Goal: Task Accomplishment & Management: Manage account settings

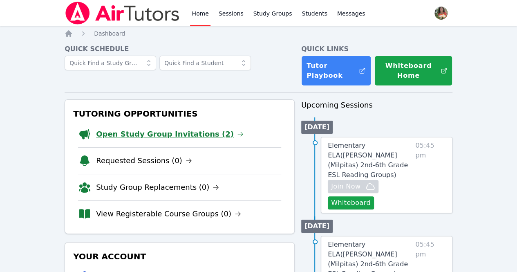
click at [134, 129] on link "Open Study Group Invitations (2)" at bounding box center [170, 133] width 148 height 11
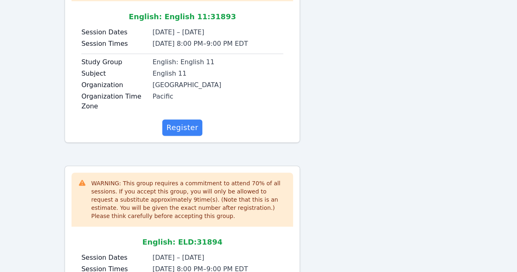
scroll to position [163, 0]
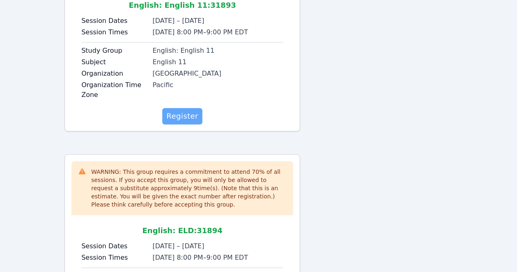
click at [182, 116] on span "Register" at bounding box center [182, 115] width 32 height 11
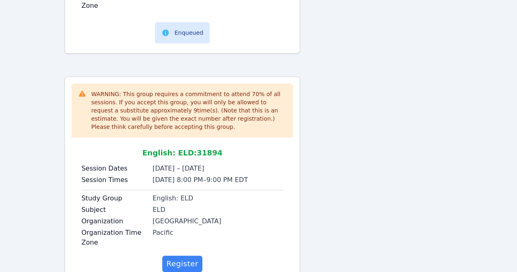
scroll to position [263, 0]
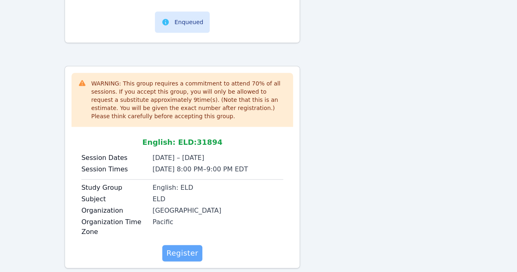
click at [179, 250] on span "Register" at bounding box center [182, 252] width 32 height 11
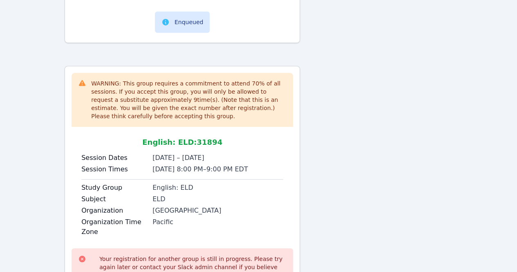
scroll to position [331, 0]
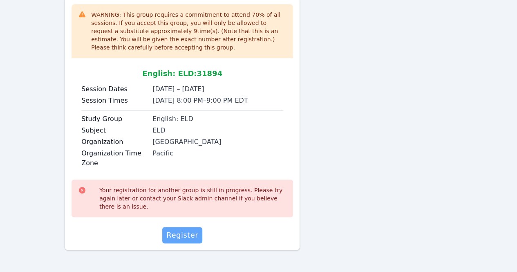
click at [175, 236] on span "Register" at bounding box center [182, 234] width 32 height 11
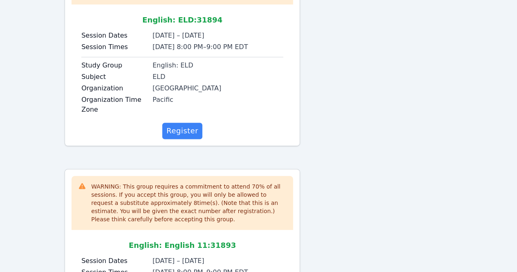
scroll to position [162, 0]
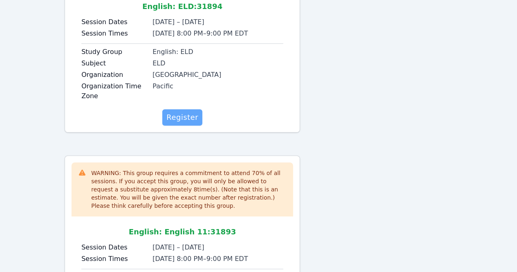
click at [186, 119] on span "Register" at bounding box center [182, 117] width 32 height 11
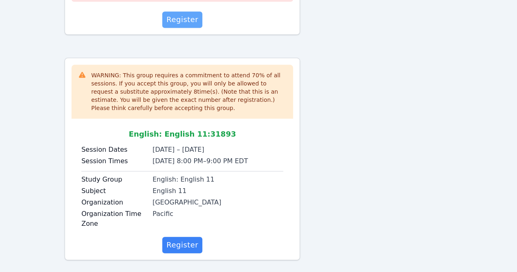
scroll to position [320, 0]
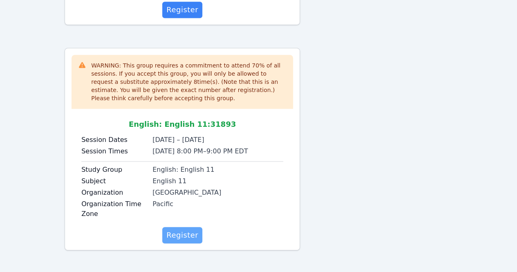
click at [183, 232] on span "Register" at bounding box center [182, 234] width 32 height 11
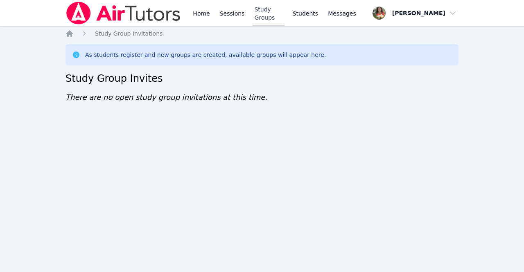
click at [263, 12] on link "Study Groups" at bounding box center [267, 13] width 31 height 26
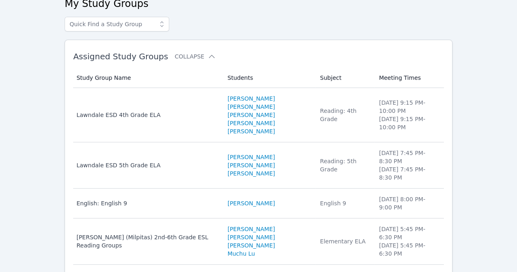
scroll to position [45, 0]
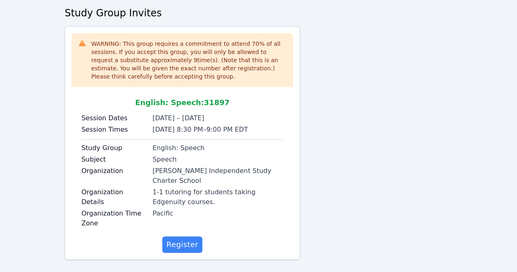
scroll to position [65, 0]
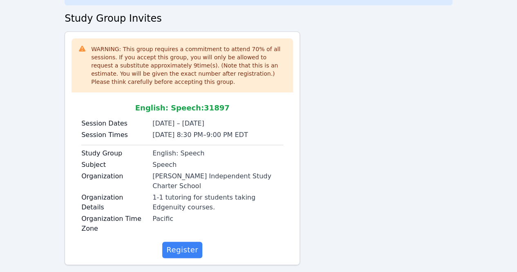
scroll to position [63, 0]
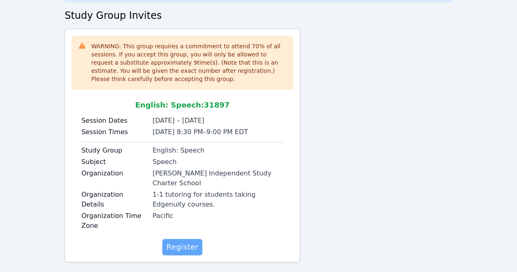
click at [185, 241] on span "Register" at bounding box center [182, 246] width 32 height 11
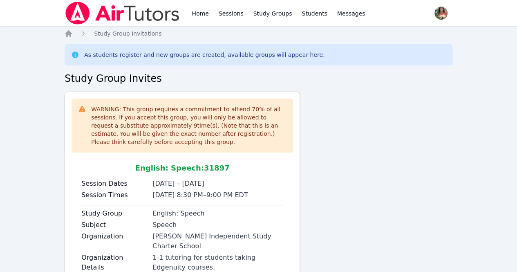
scroll to position [65, 0]
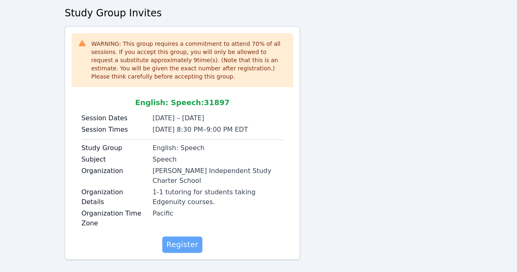
click at [178, 236] on button "Register" at bounding box center [182, 244] width 40 height 16
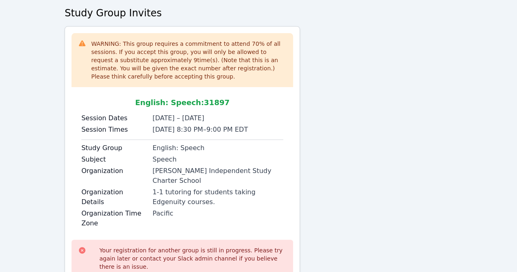
scroll to position [116, 0]
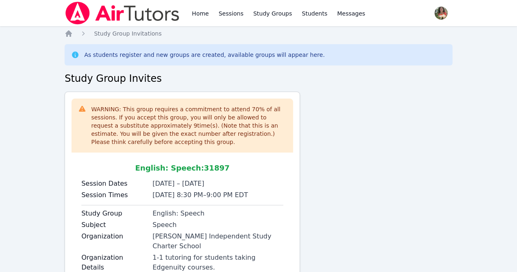
scroll to position [65, 0]
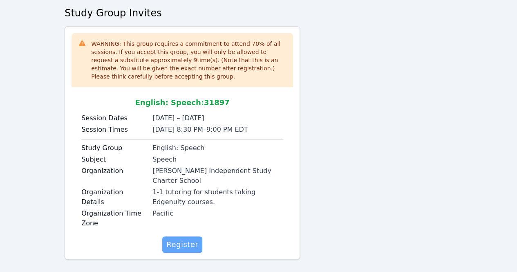
click at [186, 239] on span "Register" at bounding box center [182, 244] width 32 height 11
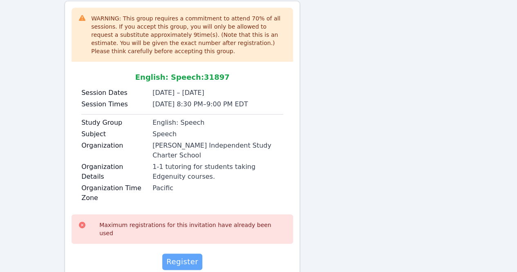
scroll to position [100, 0]
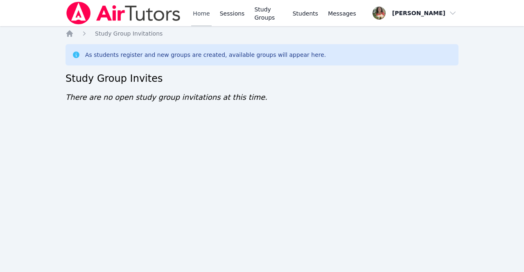
click at [196, 17] on link "Home" at bounding box center [201, 13] width 20 height 26
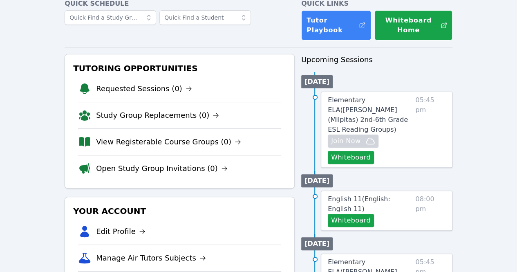
scroll to position [43, 0]
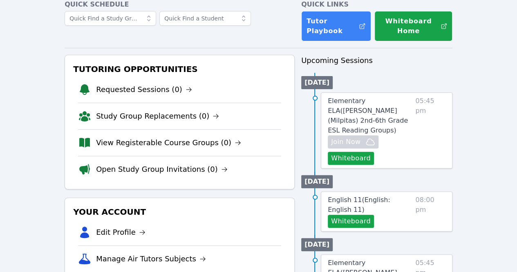
scroll to position [47, 0]
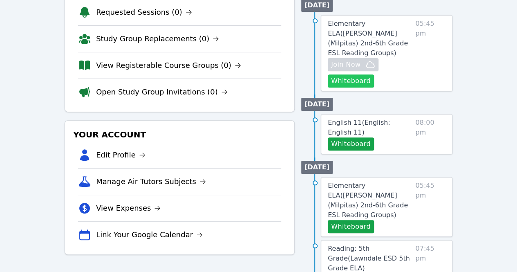
scroll to position [122, 0]
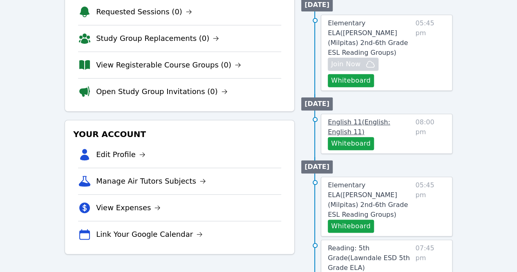
click at [359, 117] on link "English 11 ( English: English 11 )" at bounding box center [370, 127] width 84 height 20
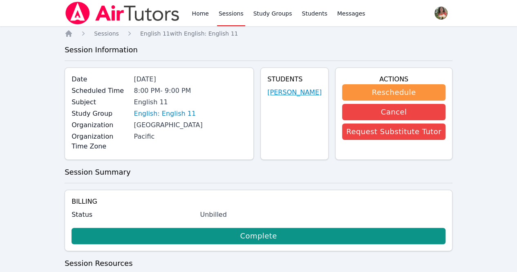
click at [298, 91] on link "Luis Sanchez" at bounding box center [295, 93] width 54 height 10
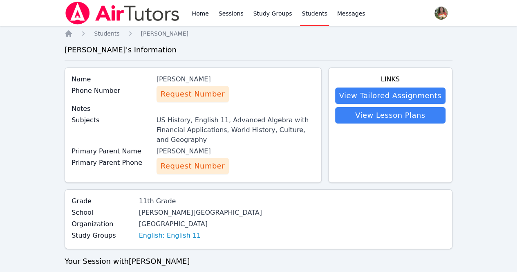
click at [200, 160] on span "Request Number" at bounding box center [193, 165] width 64 height 11
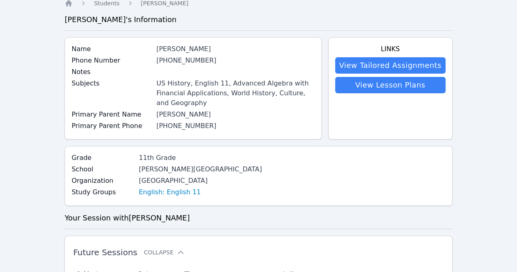
scroll to position [22, 0]
